Goal: Find specific page/section: Find specific page/section

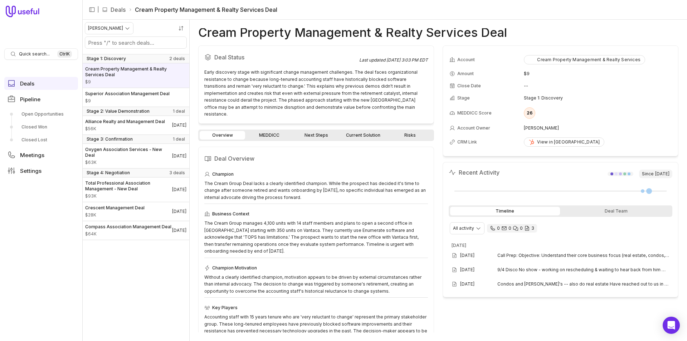
click at [275, 131] on link "MEDDICC" at bounding box center [269, 135] width 45 height 9
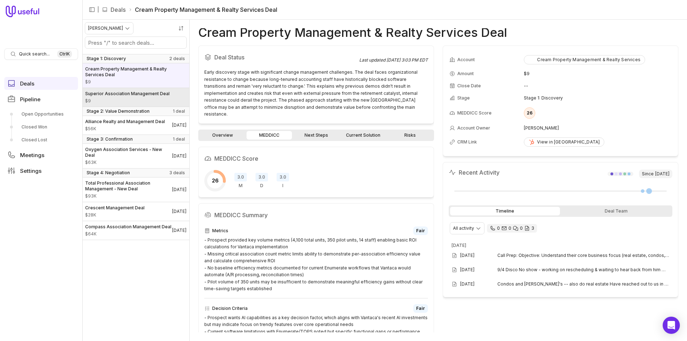
click at [127, 94] on span "Superior Association Management Deal" at bounding box center [127, 94] width 84 height 6
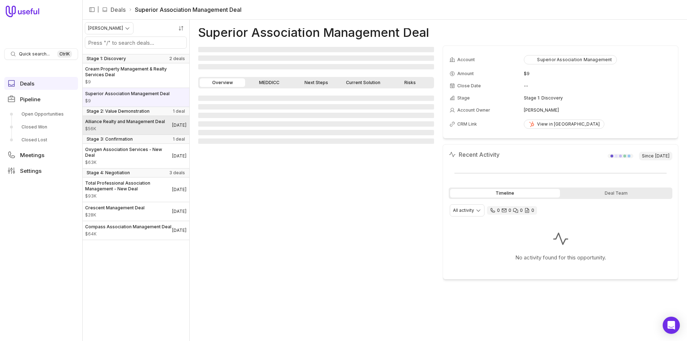
click at [107, 123] on span "Alliance Realty and Management Deal" at bounding box center [125, 122] width 80 height 6
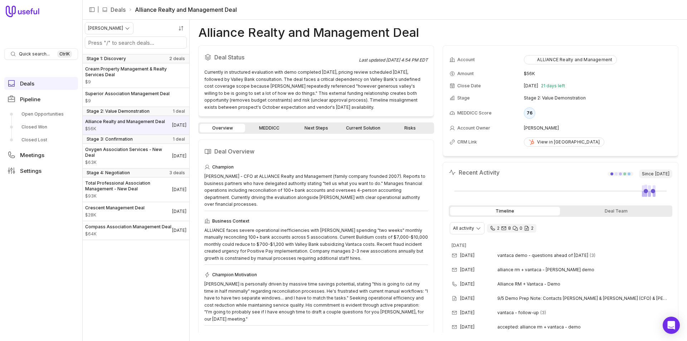
click at [265, 127] on link "MEDDICC" at bounding box center [269, 128] width 45 height 9
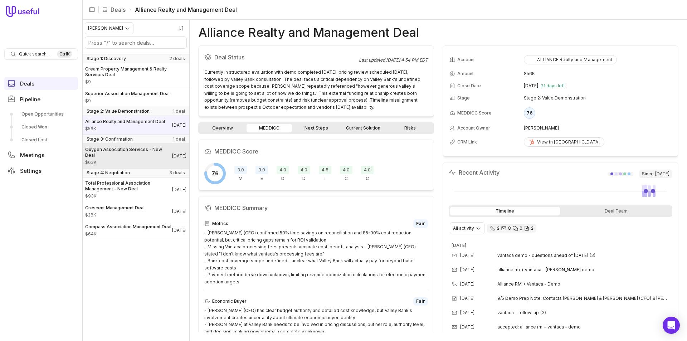
click at [130, 165] on span "$63K" at bounding box center [128, 163] width 87 height 6
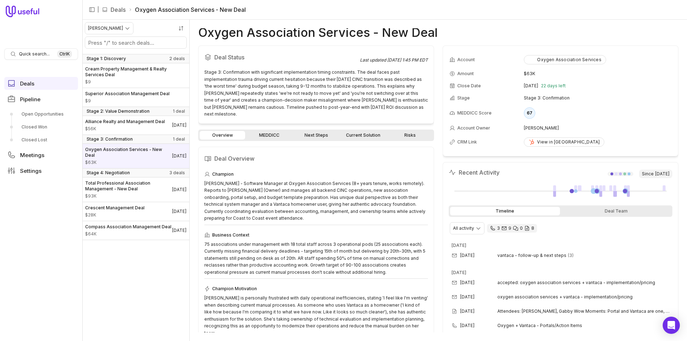
click at [259, 131] on link "MEDDICC" at bounding box center [269, 135] width 45 height 9
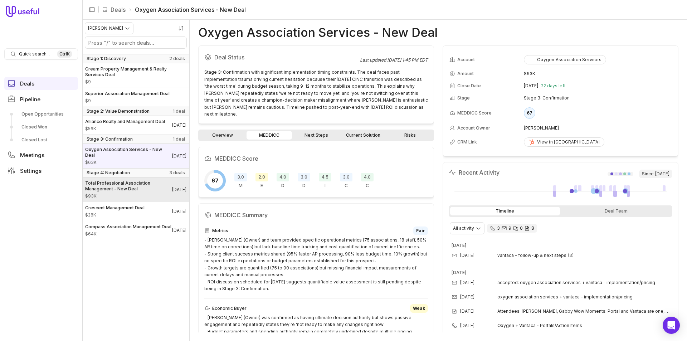
click at [104, 189] on span "Total Professional Association Management - New Deal" at bounding box center [128, 185] width 87 height 11
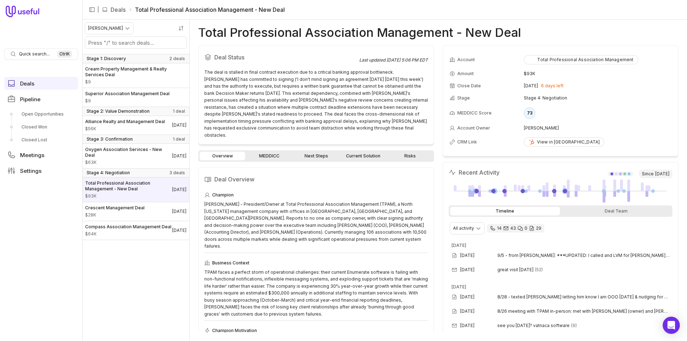
click at [266, 152] on link "MEDDICC" at bounding box center [269, 156] width 45 height 9
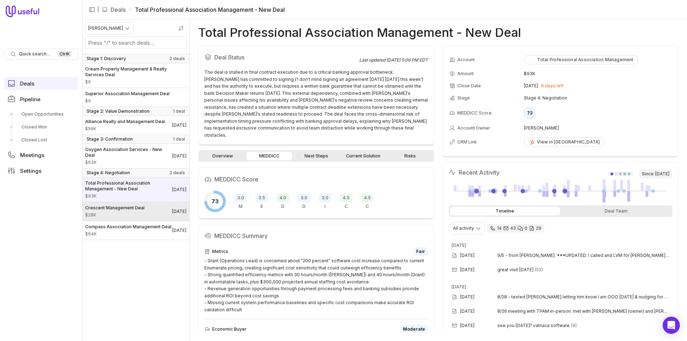
click at [106, 211] on span "Crescent Management Deal" at bounding box center [114, 208] width 59 height 6
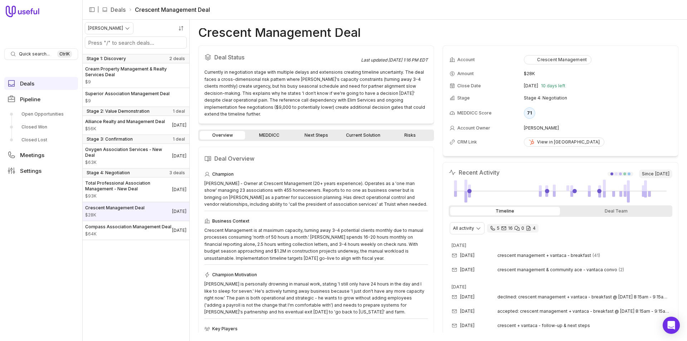
click at [270, 130] on div "Overview MEDDICC Next Steps Current Solution Risks" at bounding box center [316, 135] width 236 height 11
click at [267, 131] on link "MEDDICC" at bounding box center [269, 135] width 45 height 9
